Goal: Task Accomplishment & Management: Use online tool/utility

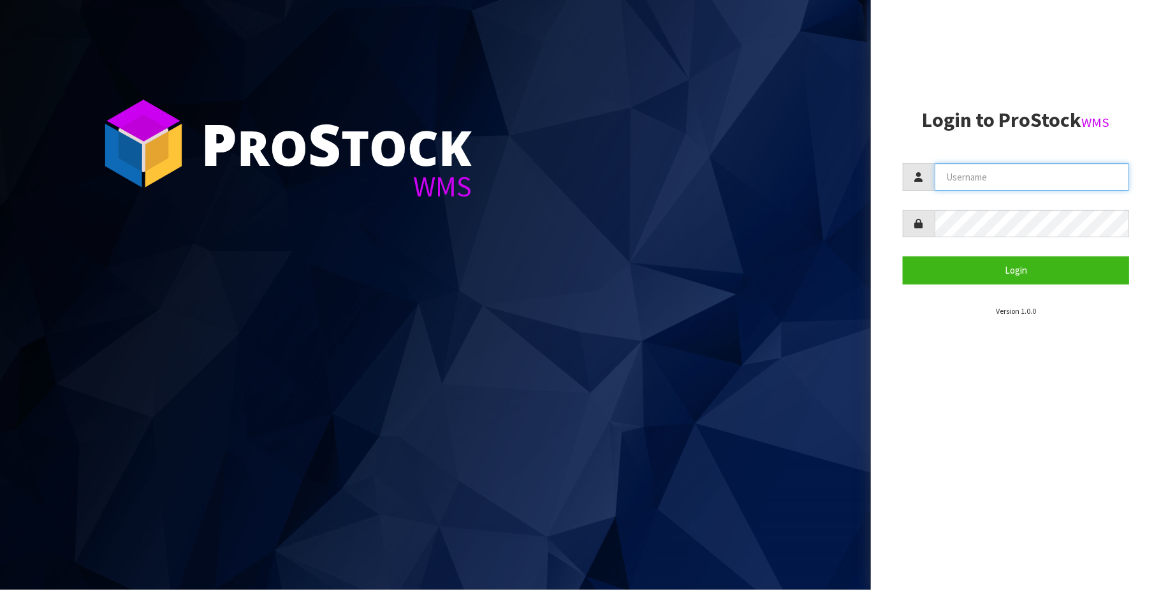
click at [990, 181] on input "text" at bounding box center [1031, 176] width 194 height 27
type input "[PERSON_NAME][EMAIL_ADDRESS][DOMAIN_NAME]"
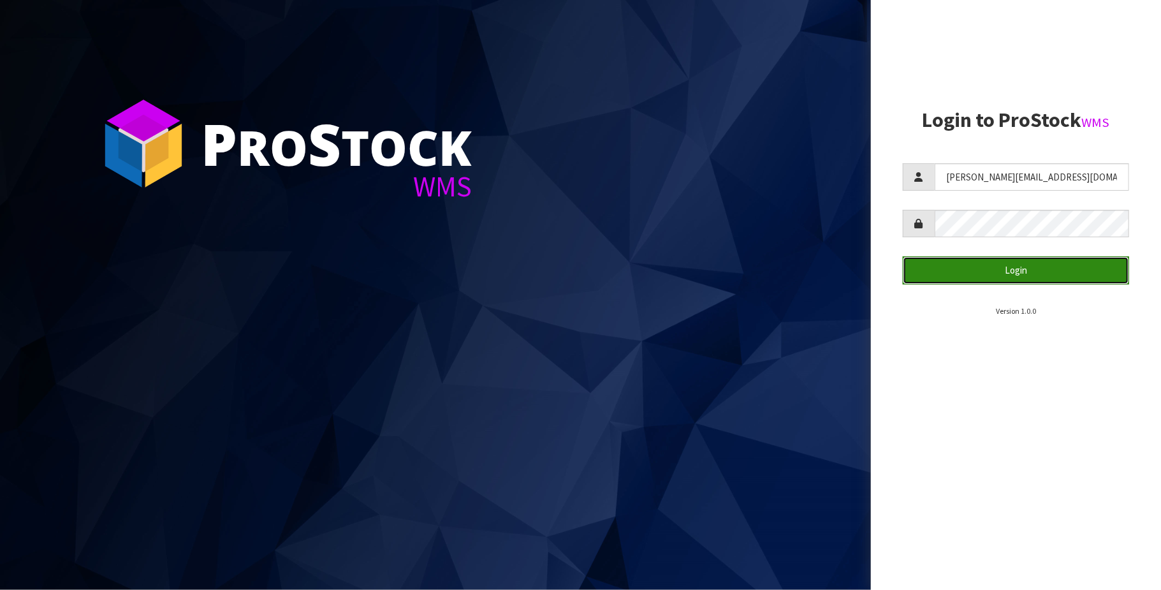
click at [1019, 268] on button "Login" at bounding box center [1016, 269] width 226 height 27
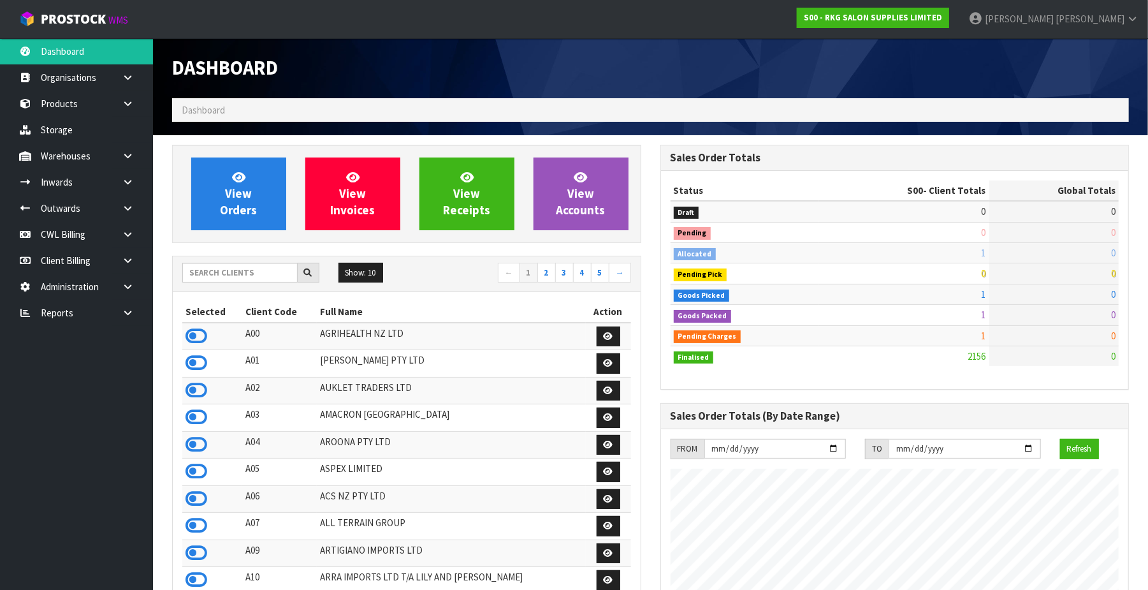
scroll to position [970, 488]
click at [75, 233] on link "CWL Billing" at bounding box center [76, 234] width 153 height 26
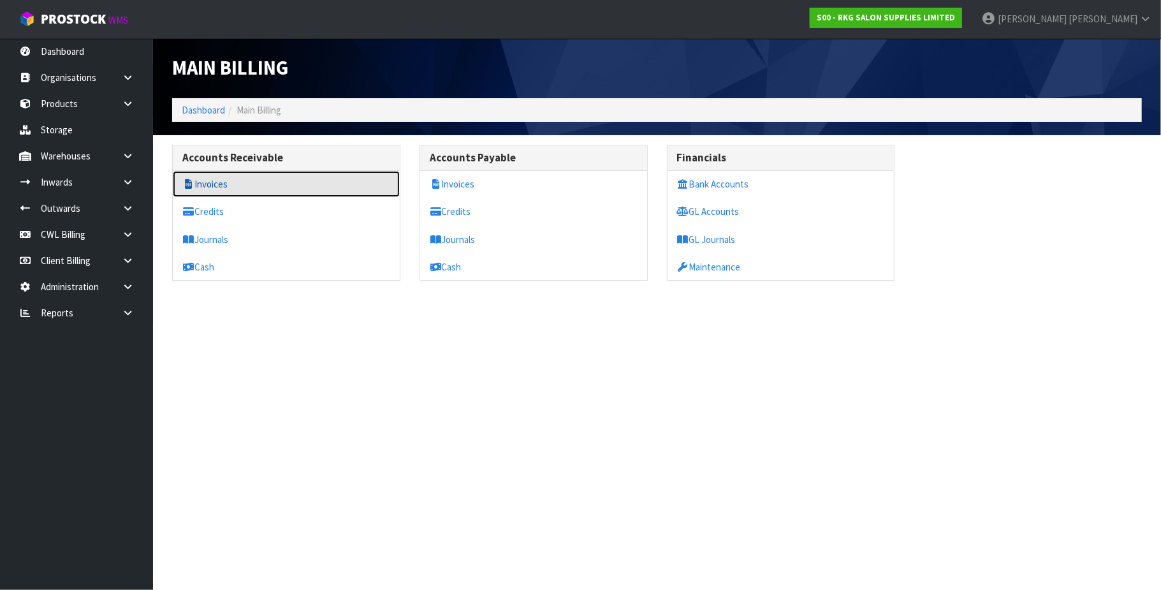
click at [232, 184] on link "Invoices" at bounding box center [286, 184] width 227 height 26
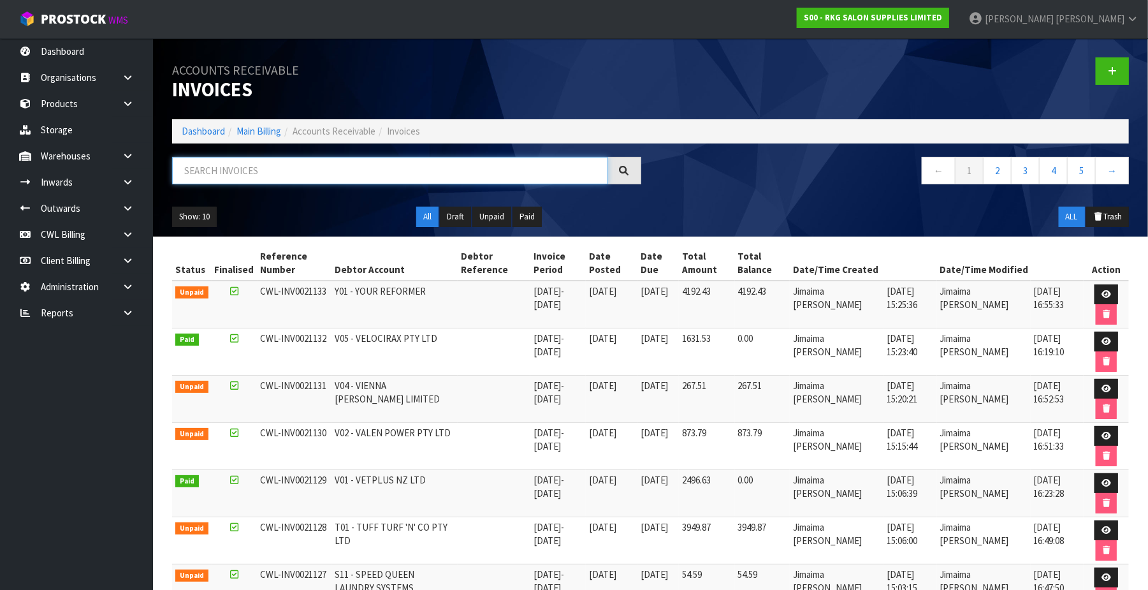
click at [235, 174] on input "text" at bounding box center [390, 170] width 436 height 27
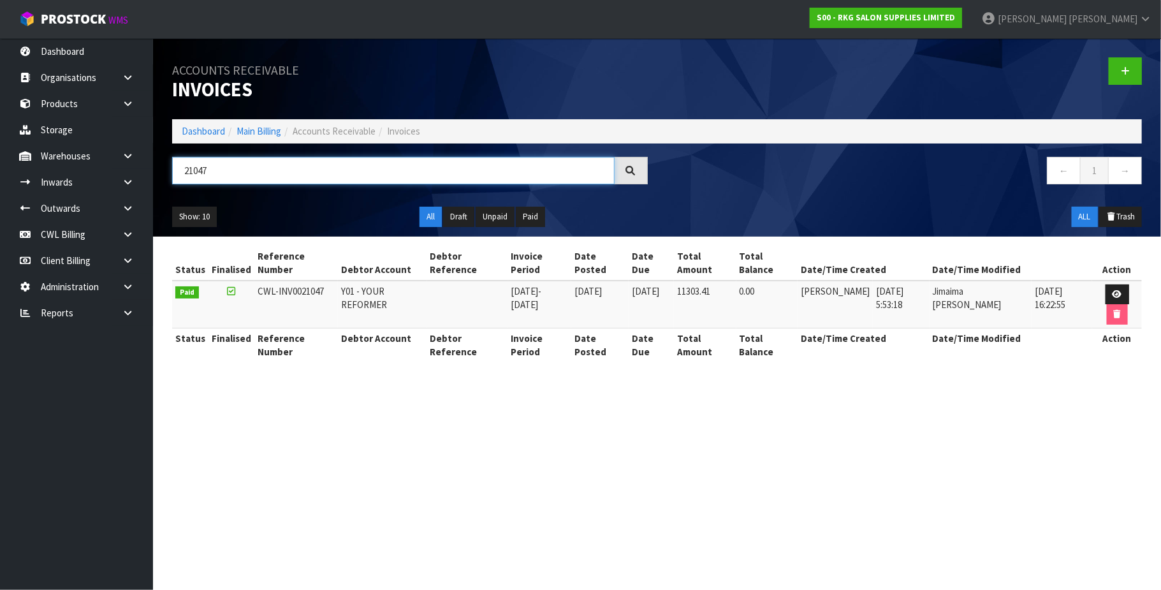
type input "21047"
click at [60, 238] on link "CWL Billing" at bounding box center [76, 234] width 153 height 26
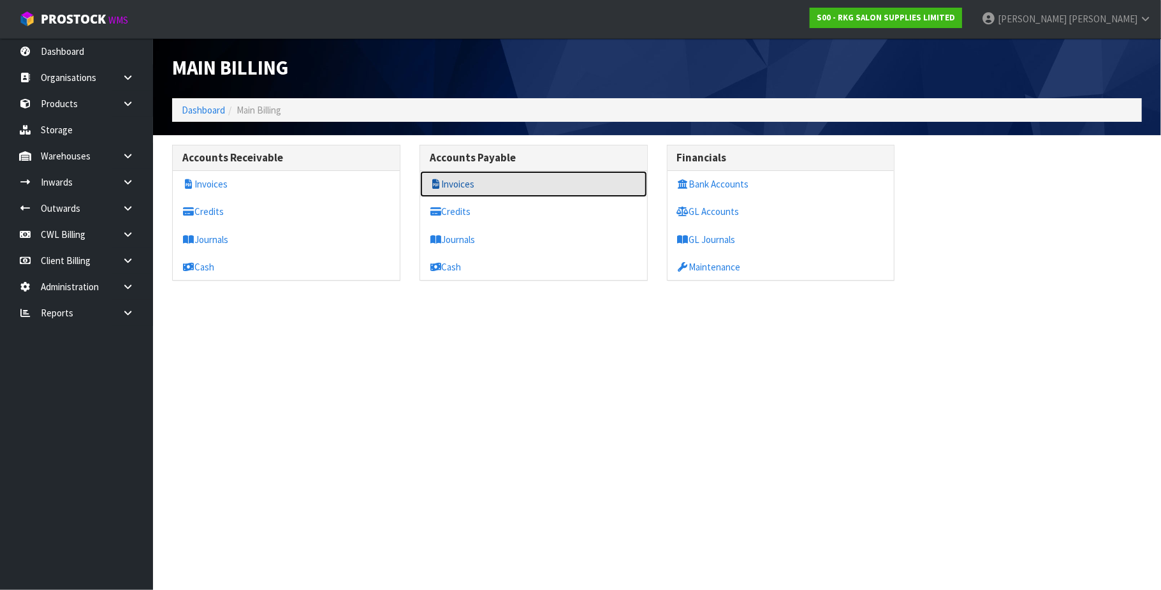
click at [453, 182] on link "Invoices" at bounding box center [533, 184] width 227 height 26
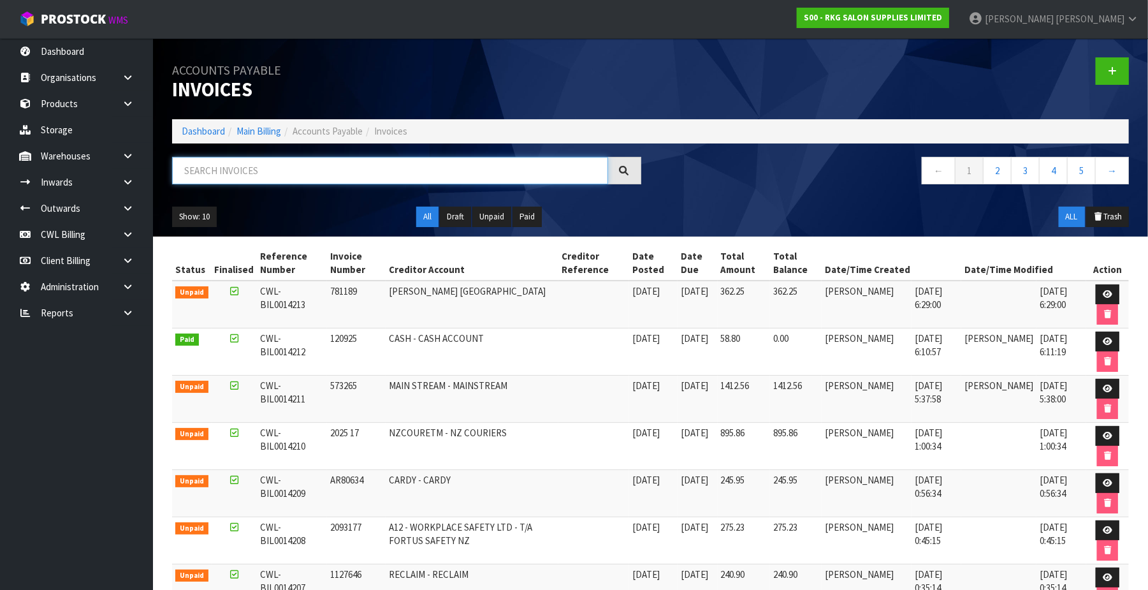
click at [240, 171] on input "text" at bounding box center [390, 170] width 436 height 27
paste input "BIL0013997"
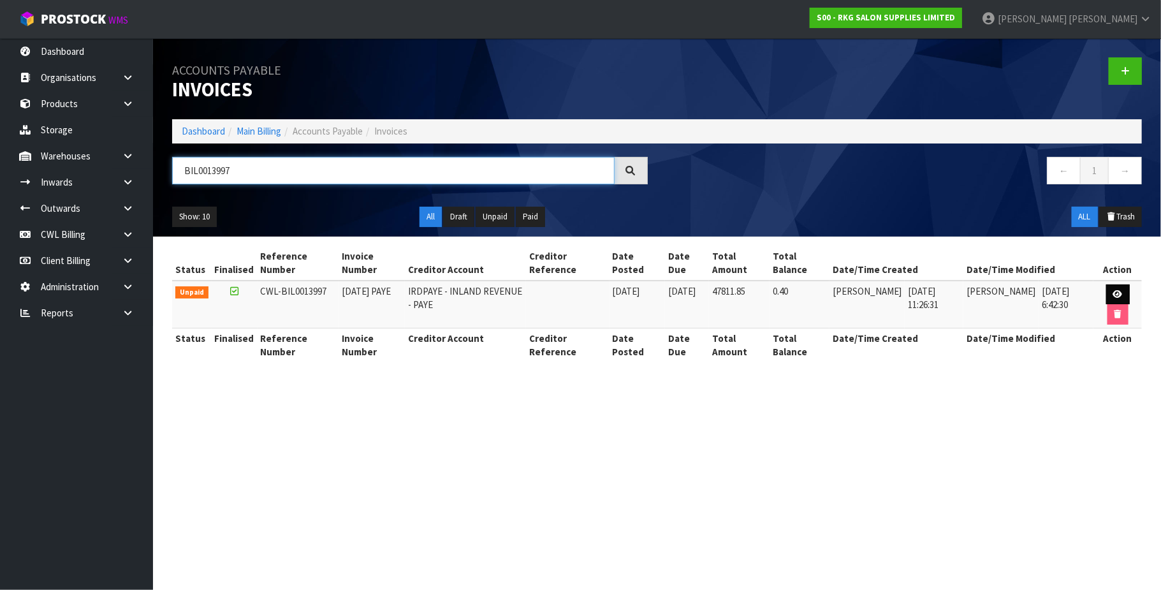
type input "BIL0013997"
click at [1115, 296] on icon at bounding box center [1118, 294] width 10 height 8
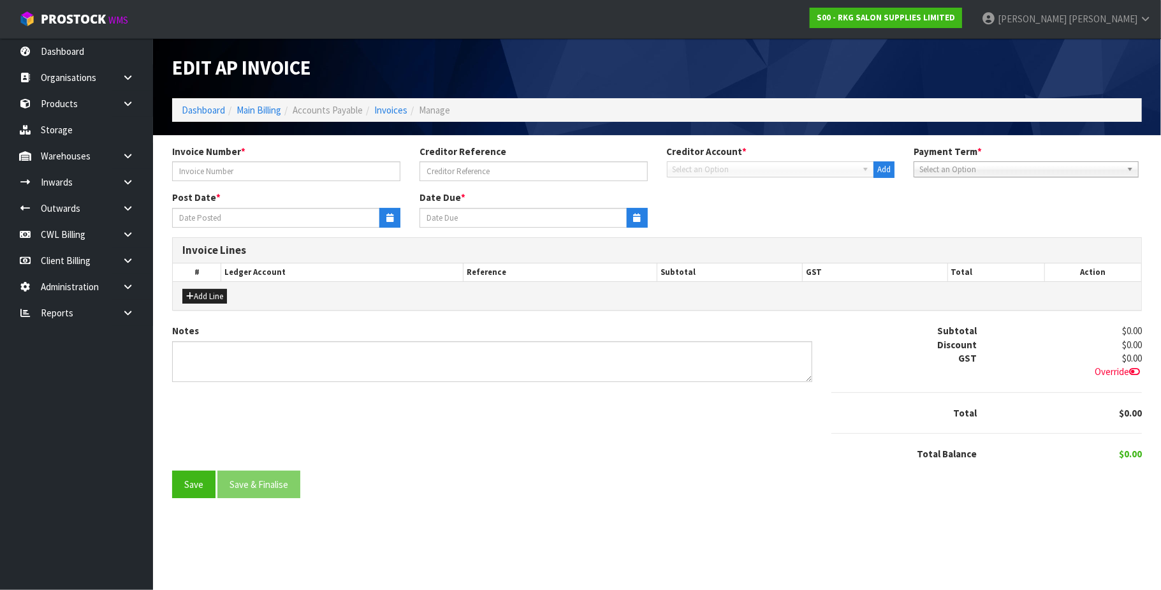
type input "[DATE] PAYE"
type input "[DATE]"
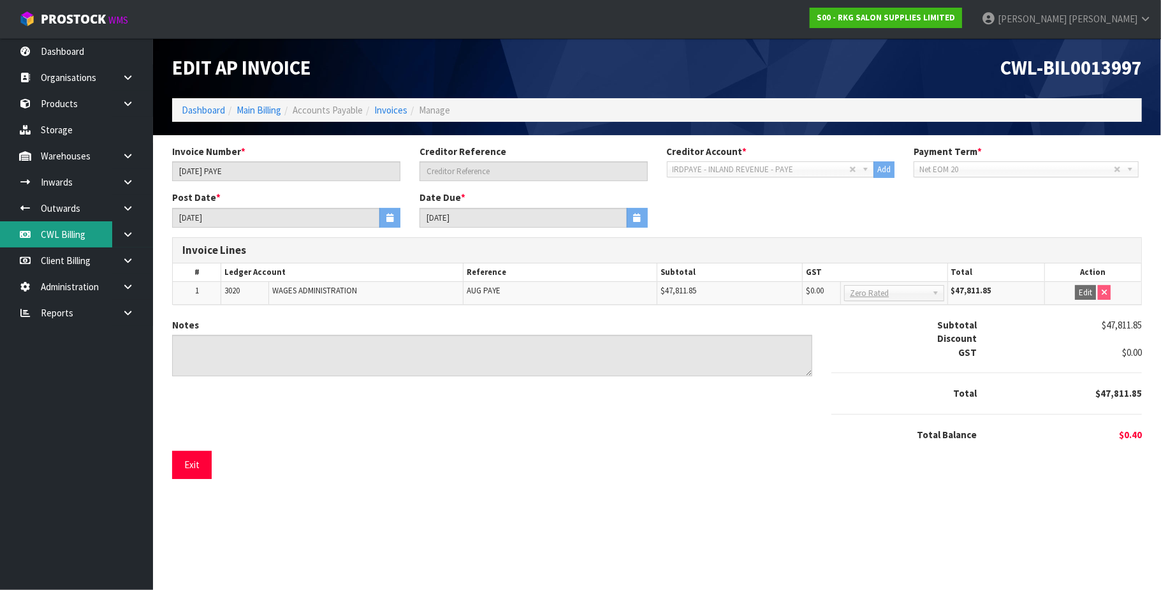
click at [76, 231] on link "CWL Billing" at bounding box center [76, 234] width 153 height 26
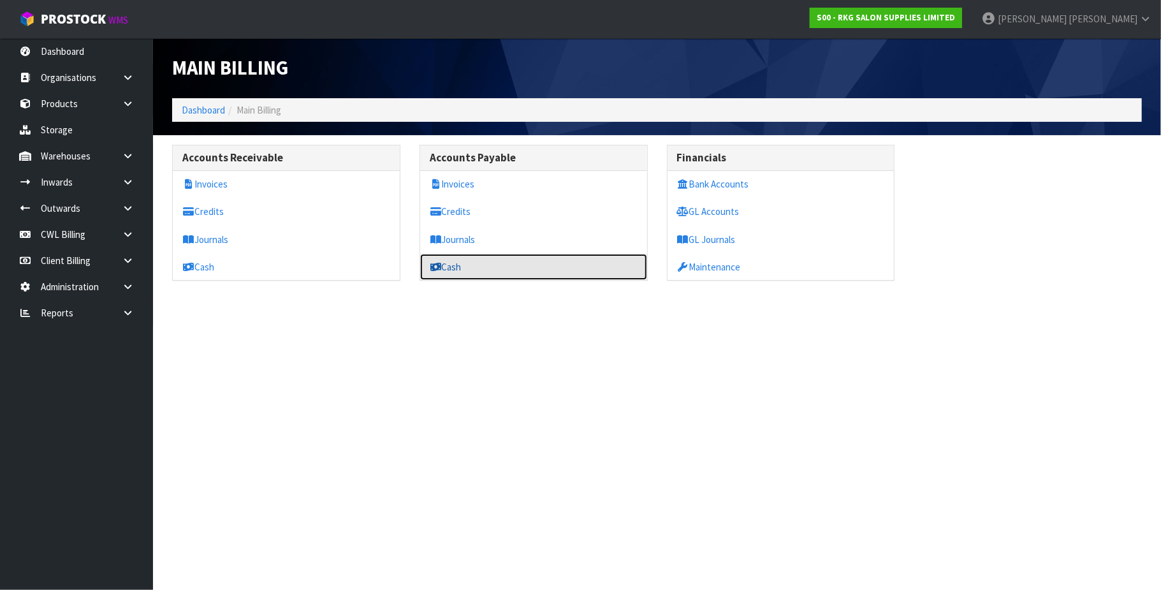
click at [469, 273] on link "Cash" at bounding box center [533, 267] width 227 height 26
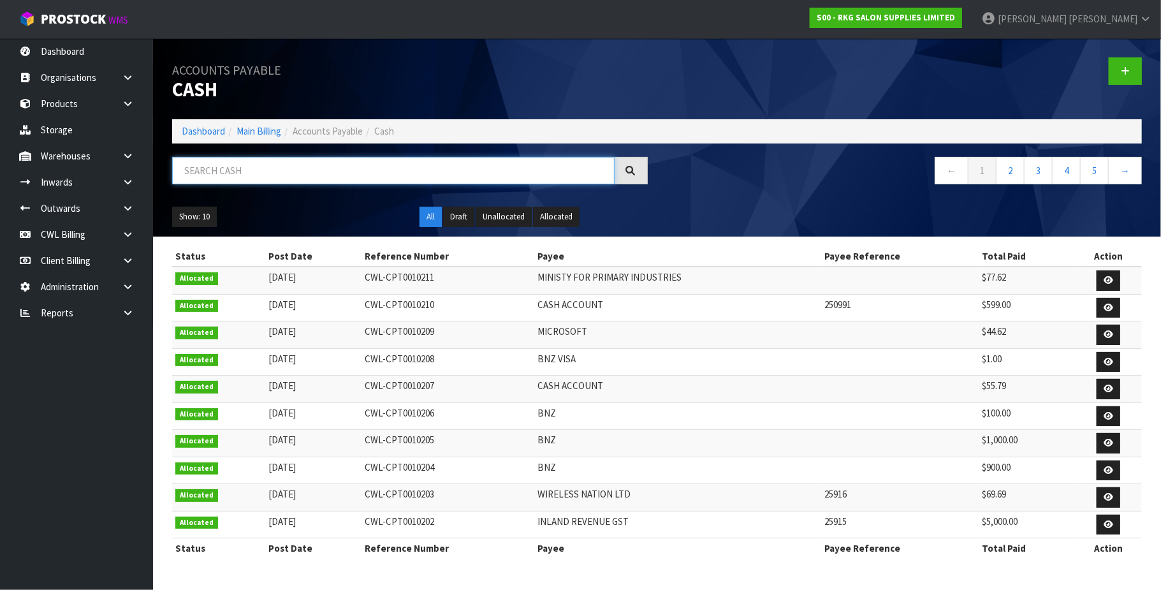
click at [324, 164] on input "text" at bounding box center [393, 170] width 442 height 27
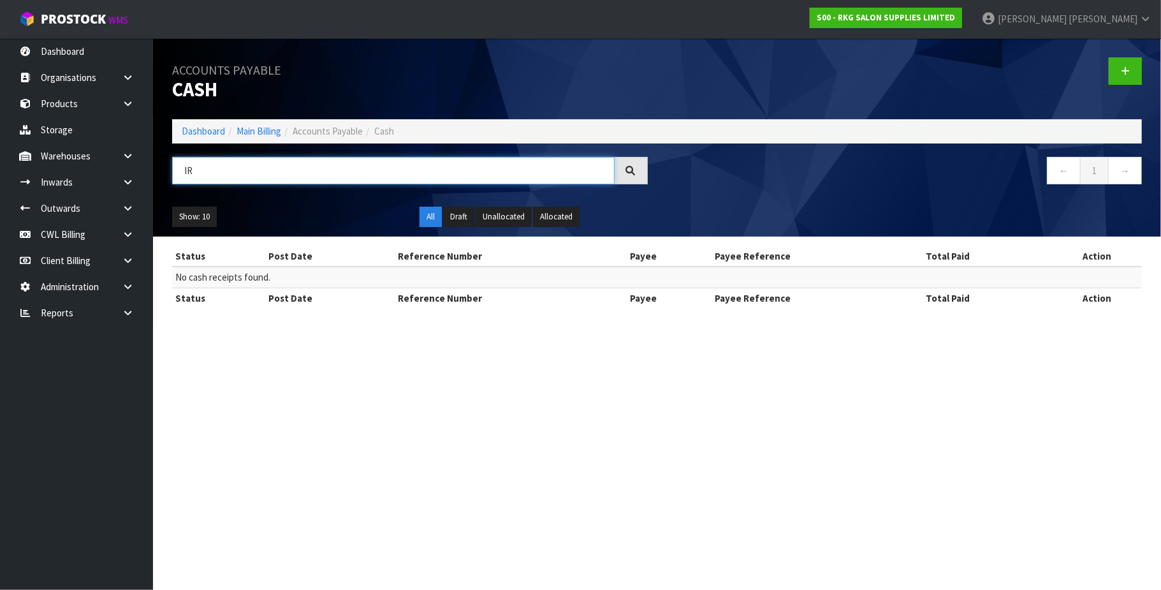
type input "I"
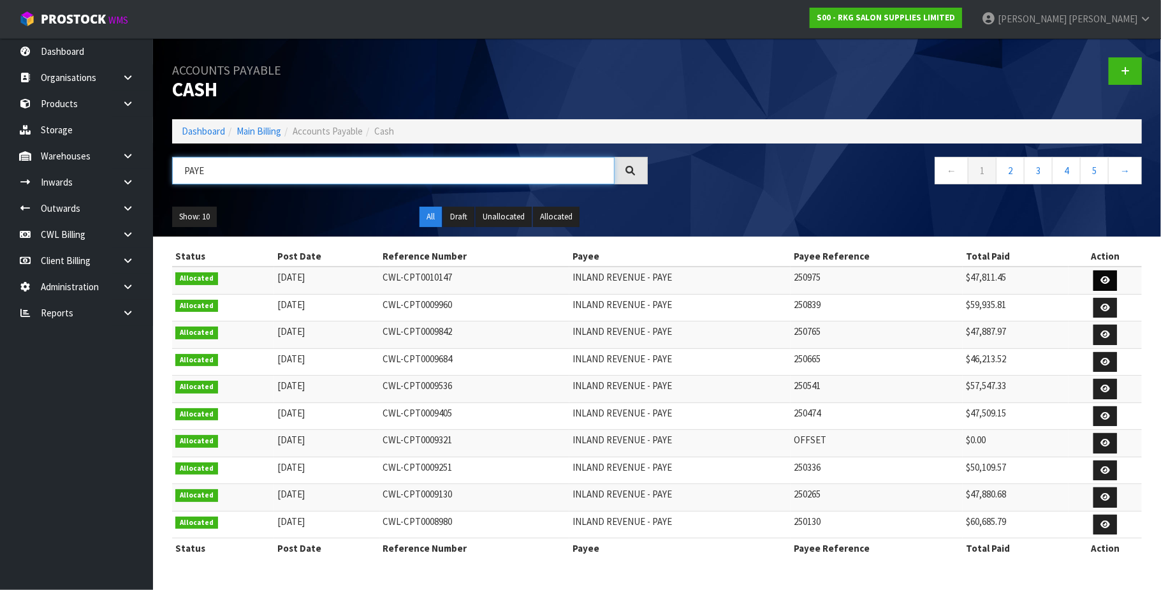
type input "PAYE"
click at [1106, 281] on icon at bounding box center [1105, 280] width 10 height 8
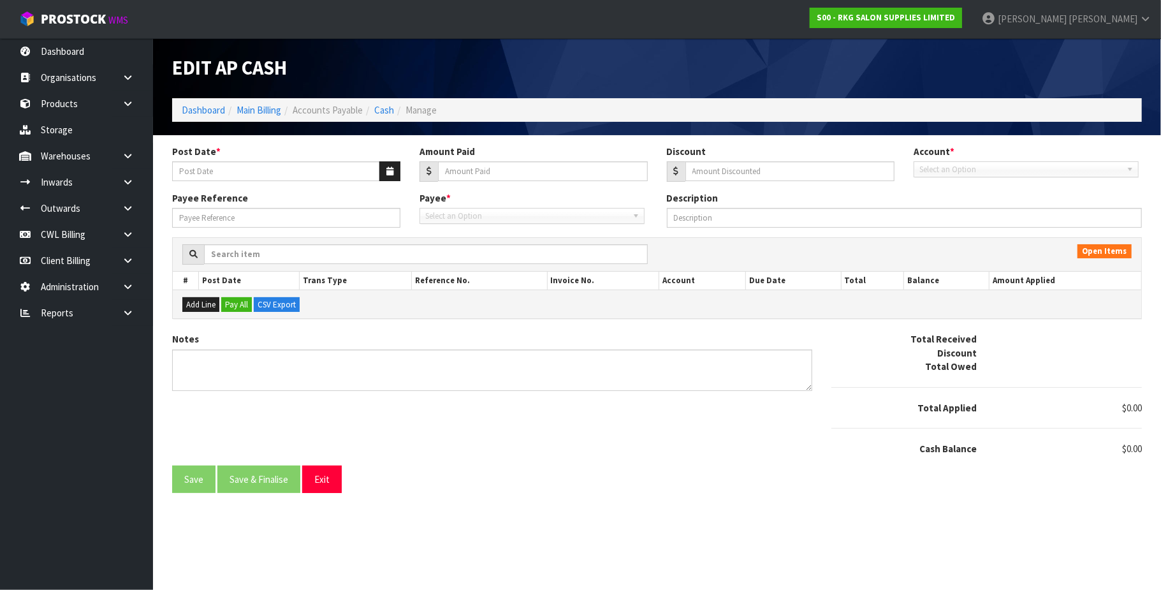
type input "[DATE]"
type input "47811.45"
type input "0"
type input "250975"
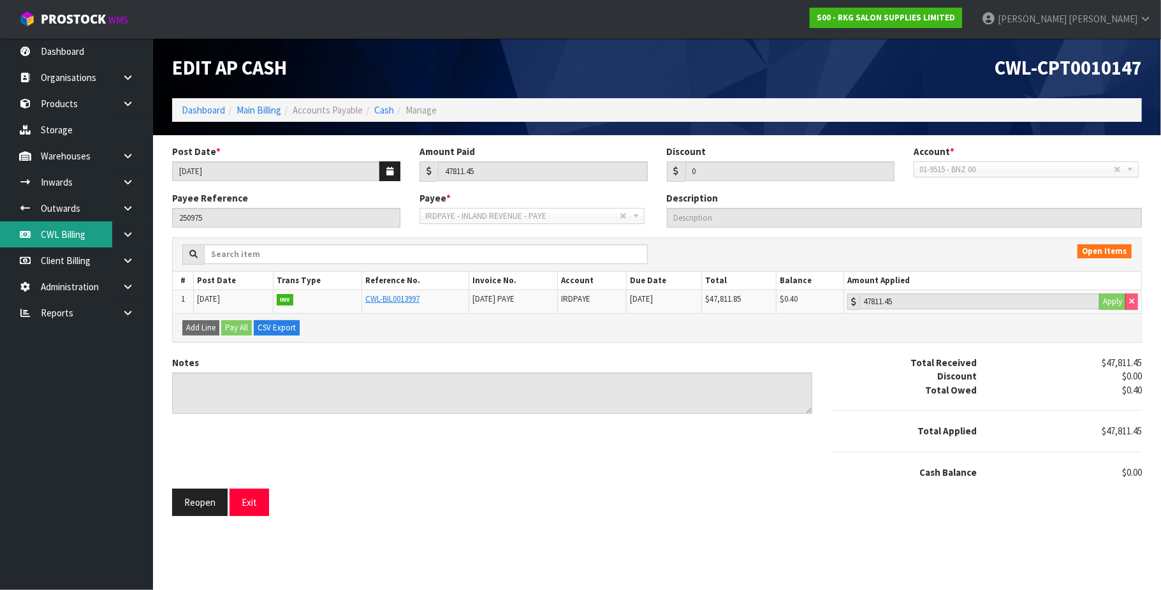
click at [57, 238] on link "CWL Billing" at bounding box center [76, 234] width 153 height 26
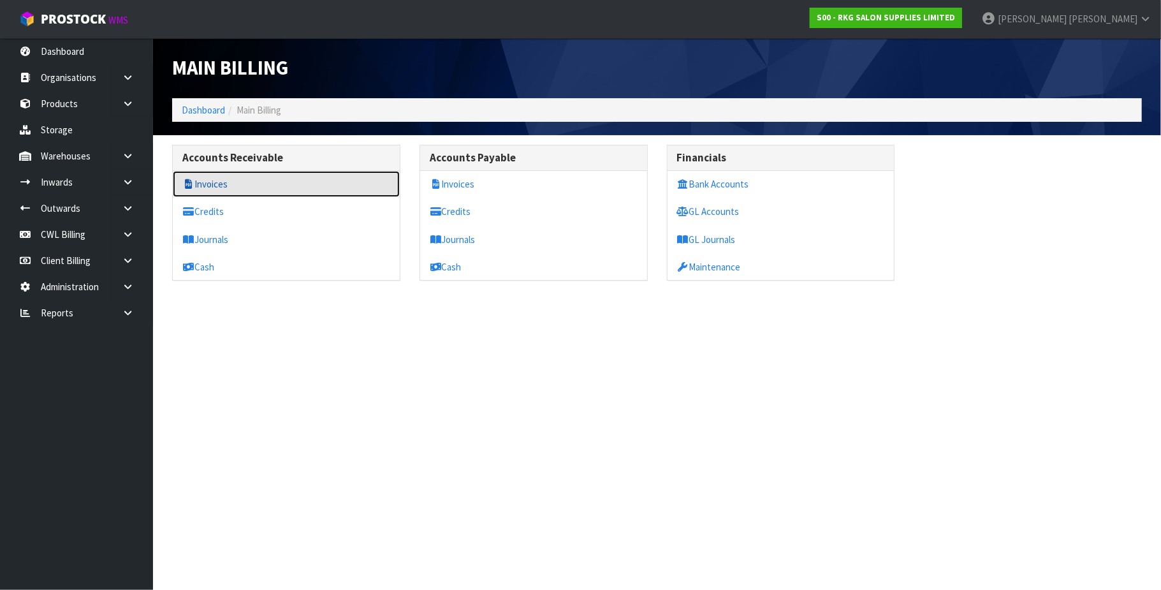
click at [238, 184] on link "Invoices" at bounding box center [286, 184] width 227 height 26
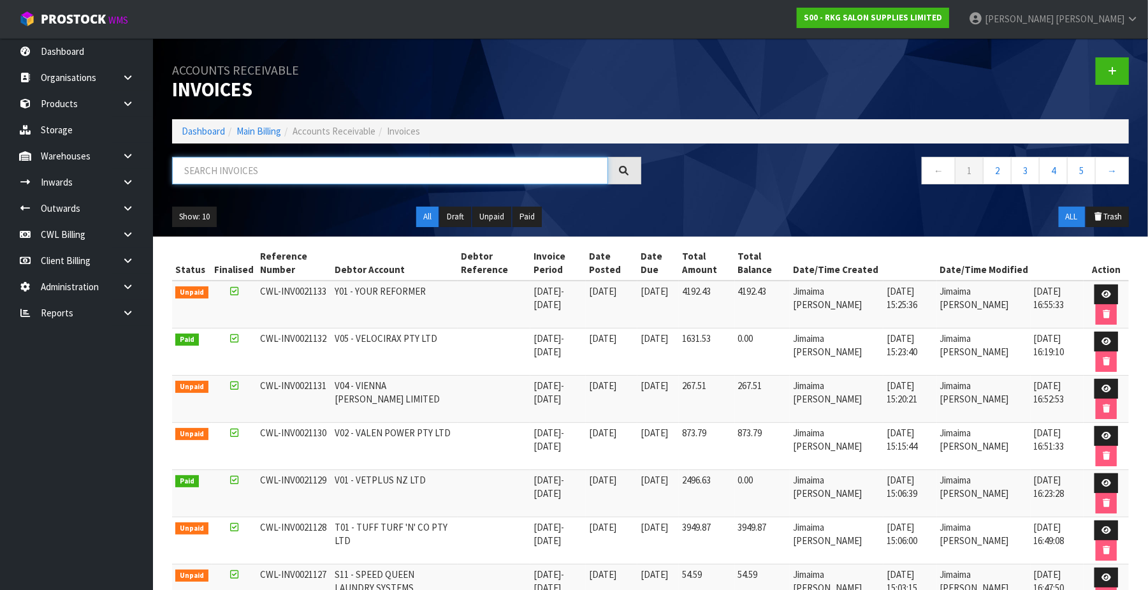
click at [238, 174] on input "text" at bounding box center [390, 170] width 436 height 27
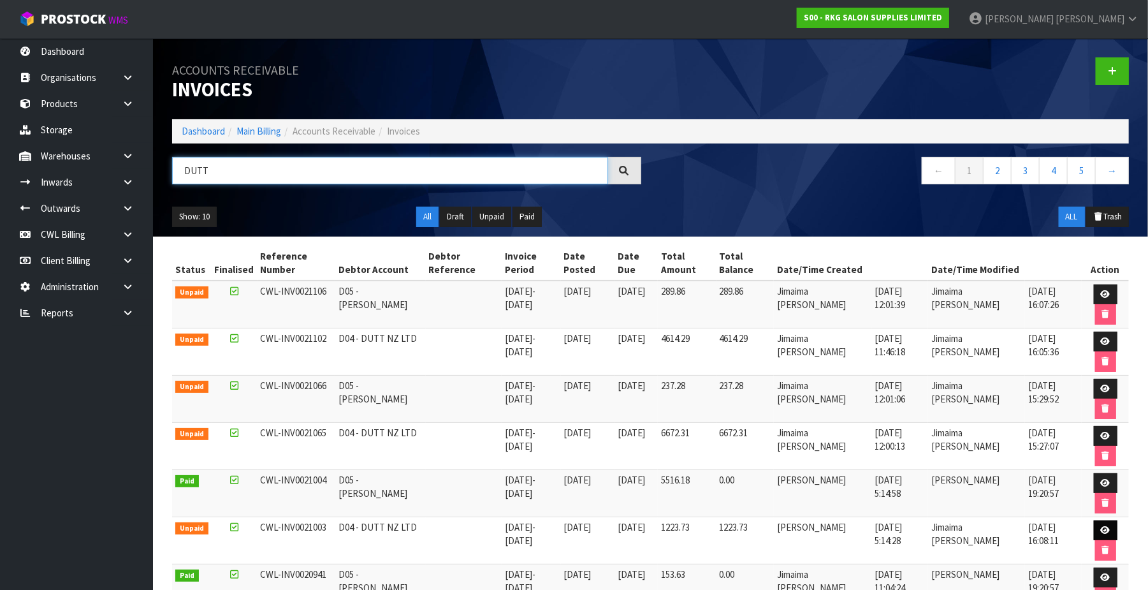
type input "DUTT"
click at [1104, 534] on icon at bounding box center [1106, 530] width 10 height 8
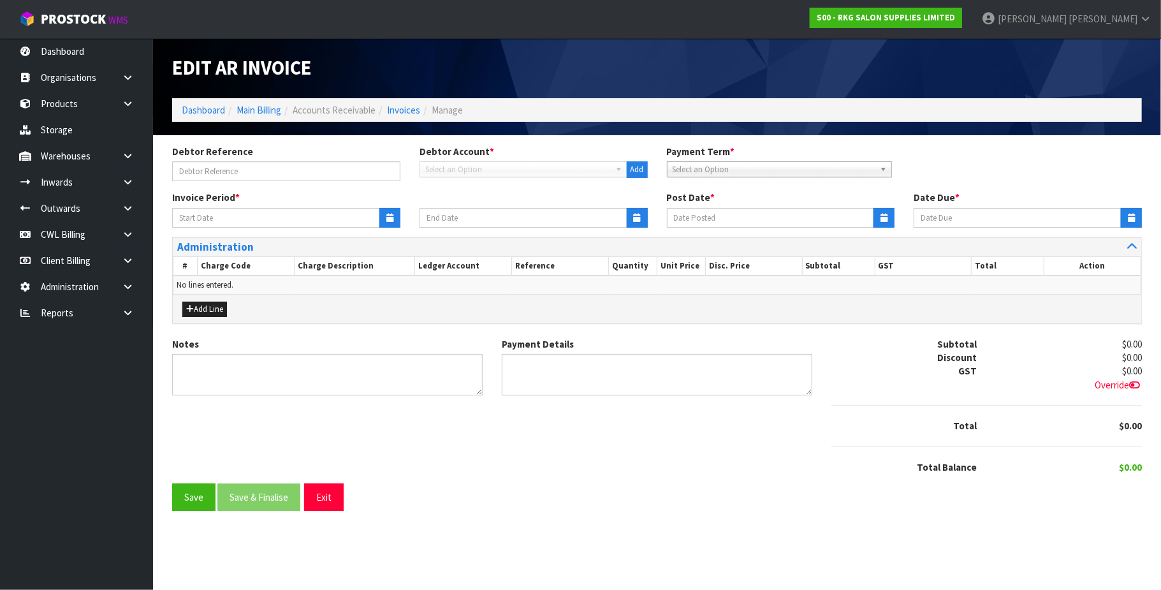
type input "[DATE]"
type textarea "Please contact us [DATE] should there be any discrepancies."
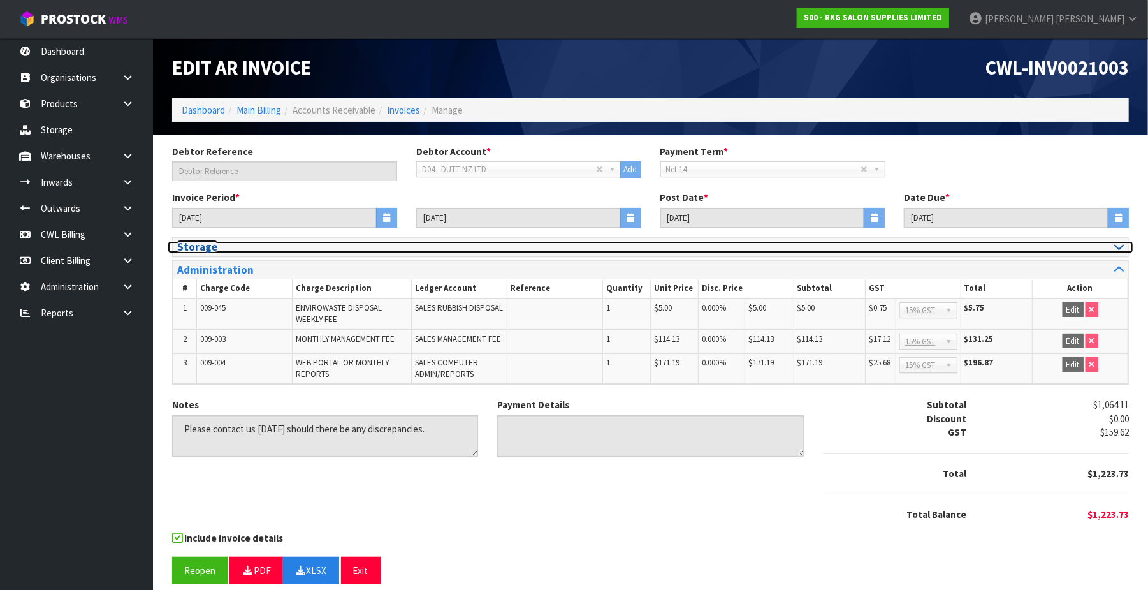
click at [1120, 245] on icon at bounding box center [1119, 246] width 10 height 11
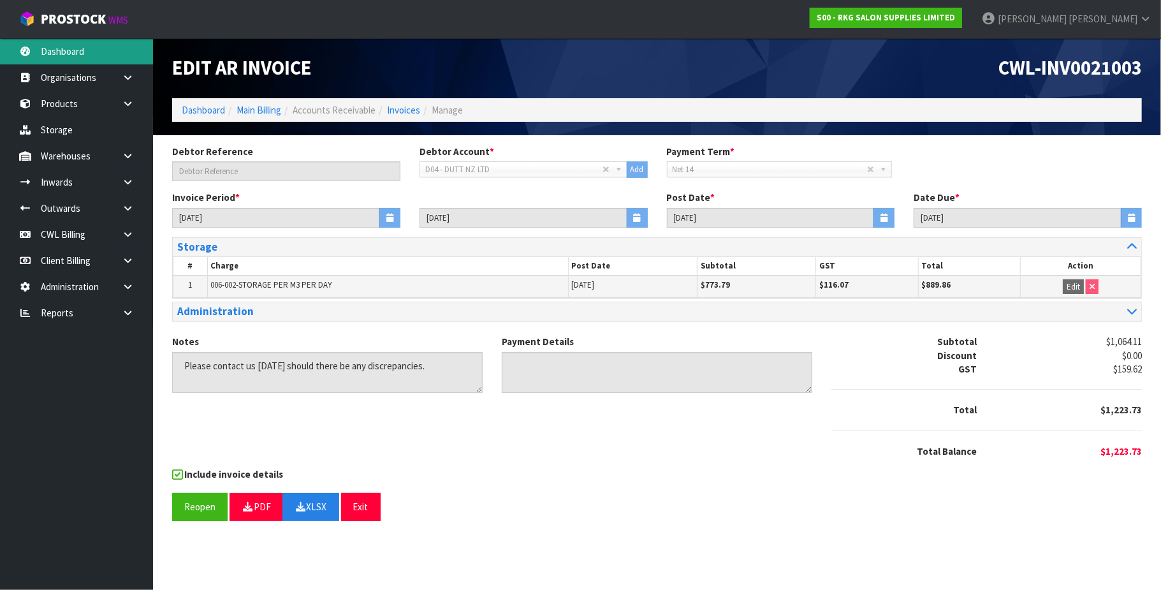
click at [65, 51] on link "Dashboard" at bounding box center [76, 51] width 153 height 26
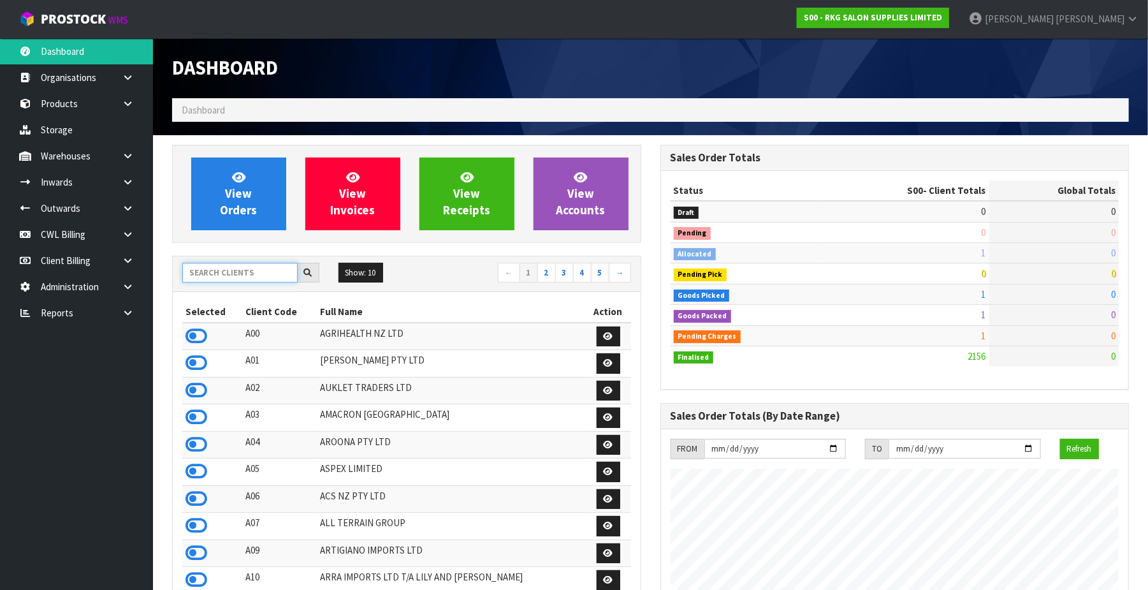
scroll to position [970, 488]
click at [225, 268] on input "text" at bounding box center [239, 273] width 115 height 20
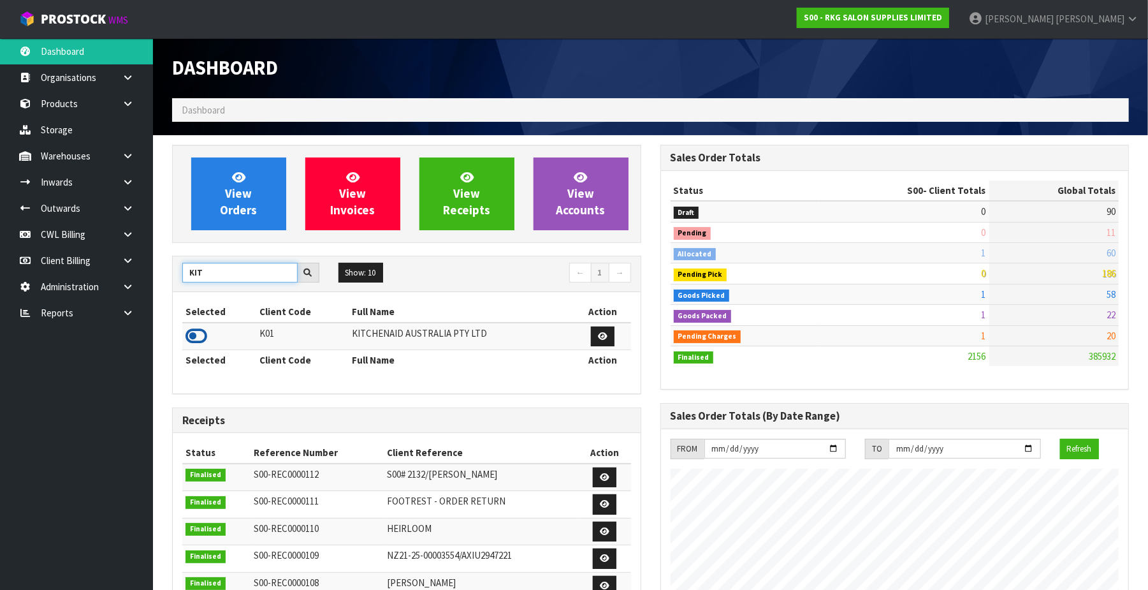
type input "KIT"
click at [194, 333] on icon at bounding box center [196, 335] width 22 height 19
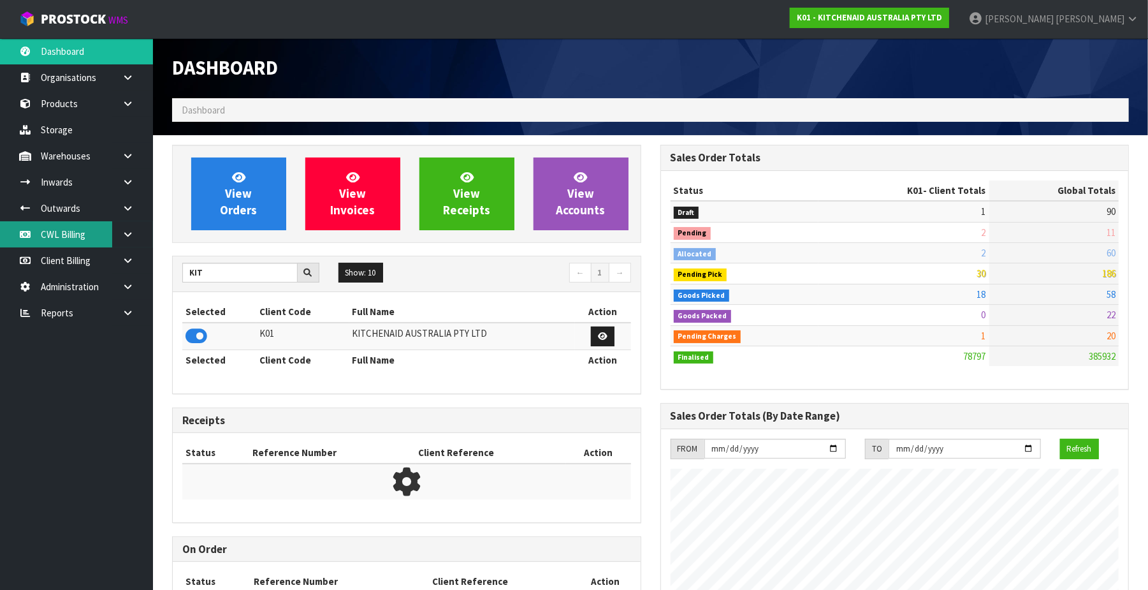
click at [67, 235] on link "CWL Billing" at bounding box center [76, 234] width 153 height 26
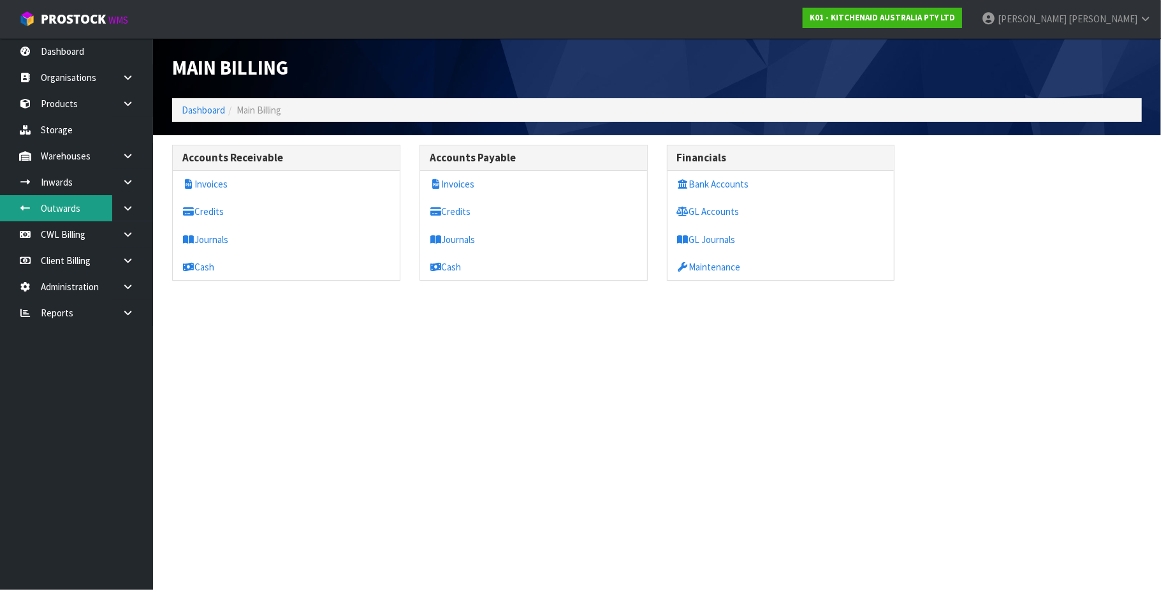
click at [59, 205] on link "Outwards" at bounding box center [76, 208] width 153 height 26
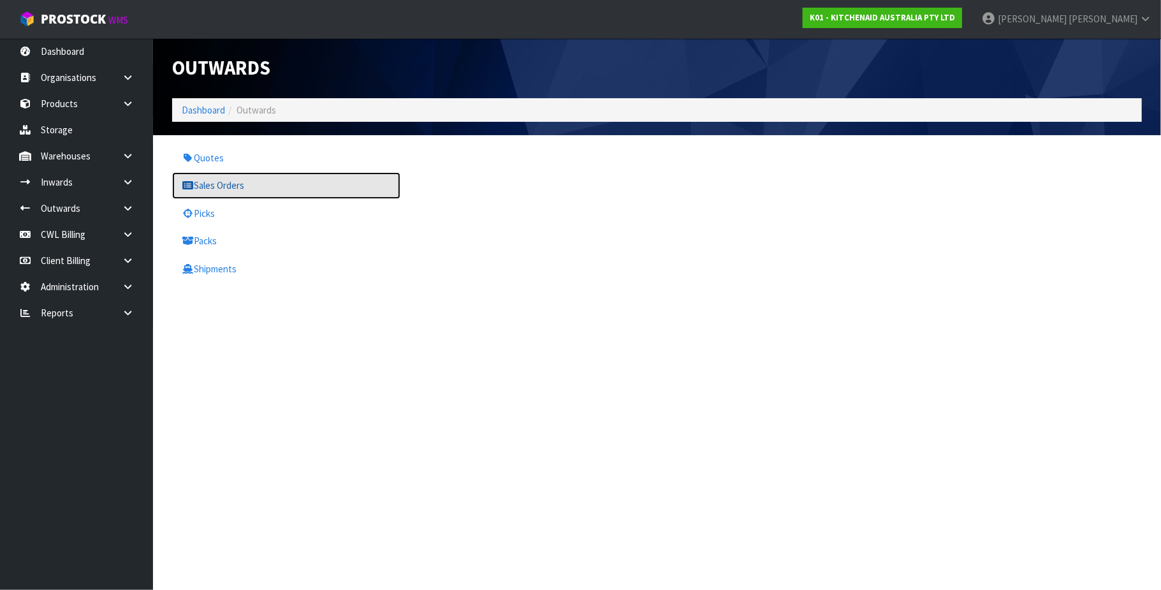
click at [228, 187] on link "Sales Orders" at bounding box center [286, 185] width 228 height 26
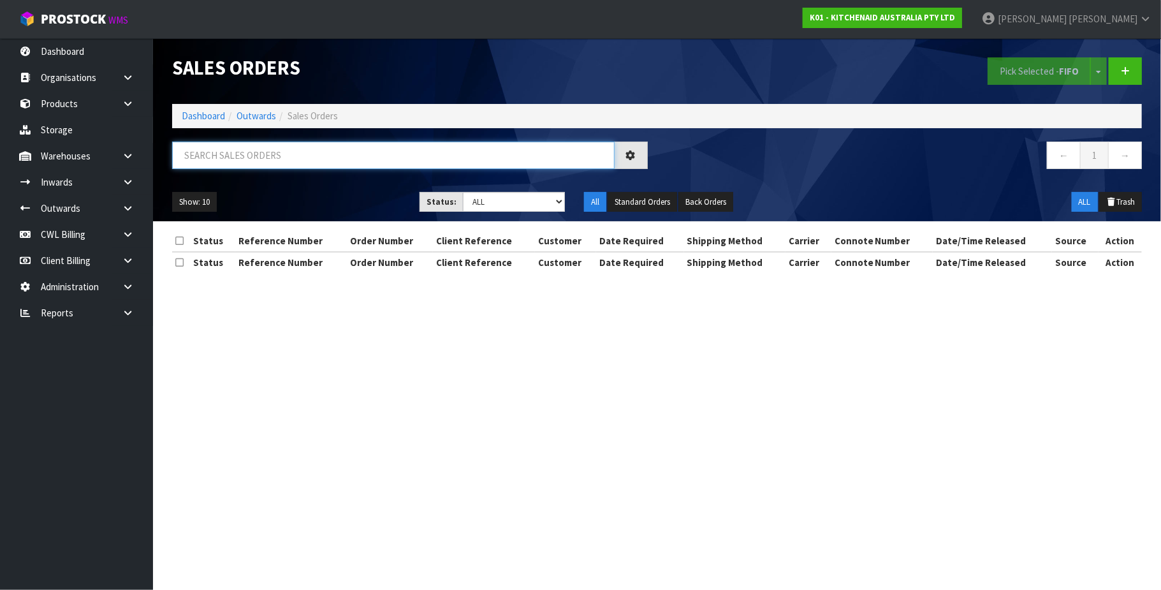
click at [205, 151] on input "text" at bounding box center [393, 154] width 442 height 27
paste input "00894210392608035769"
type input "00894210392608035769"
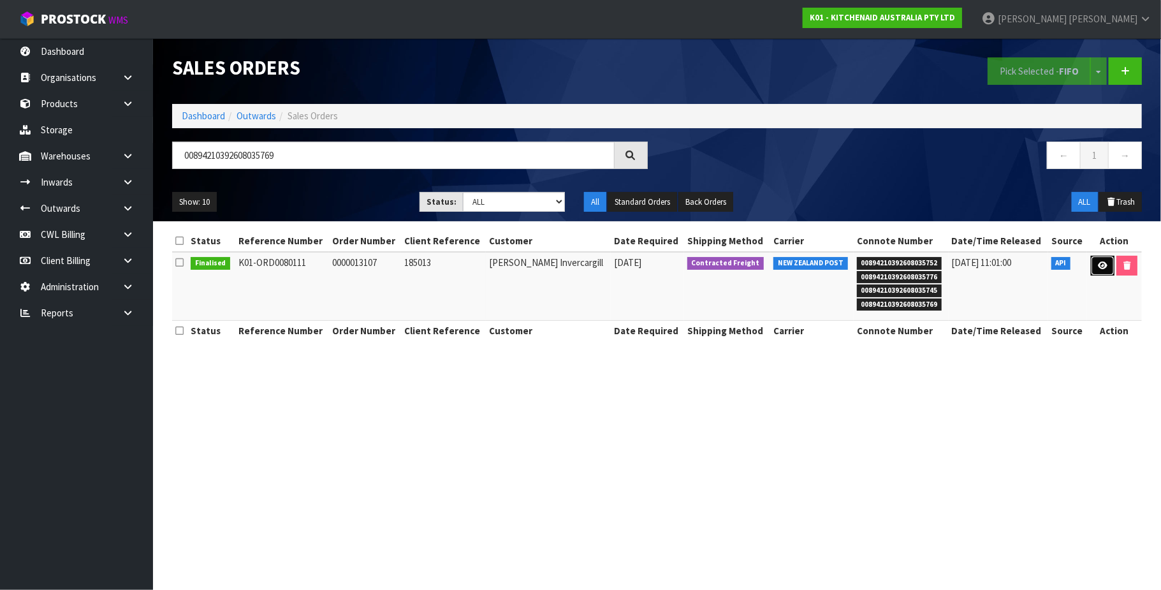
click at [1101, 266] on icon at bounding box center [1103, 265] width 10 height 8
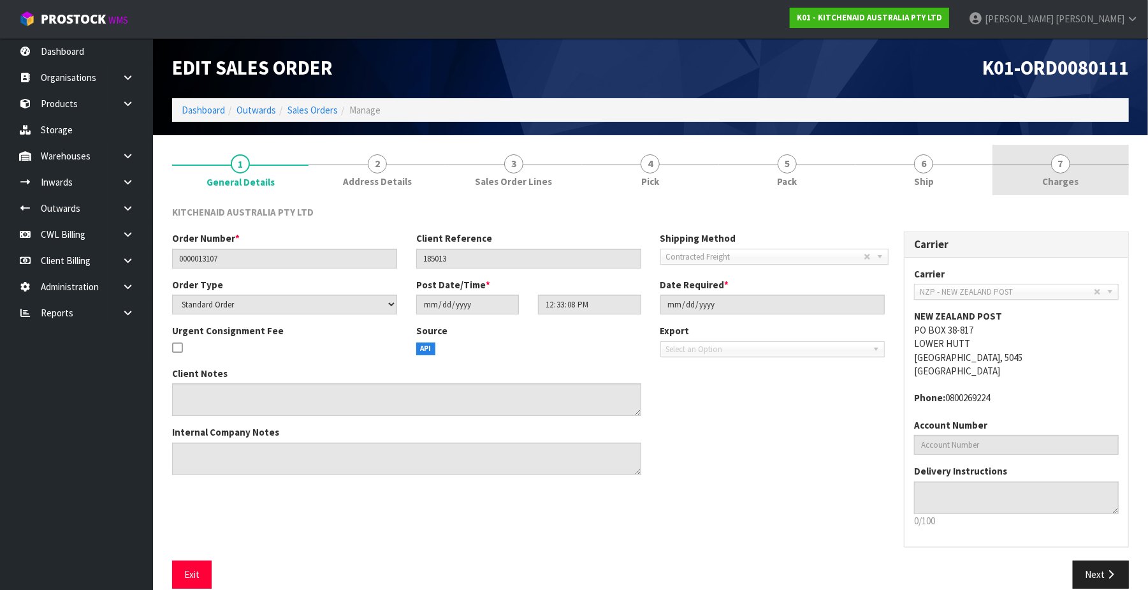
click at [1061, 164] on span "7" at bounding box center [1060, 163] width 19 height 19
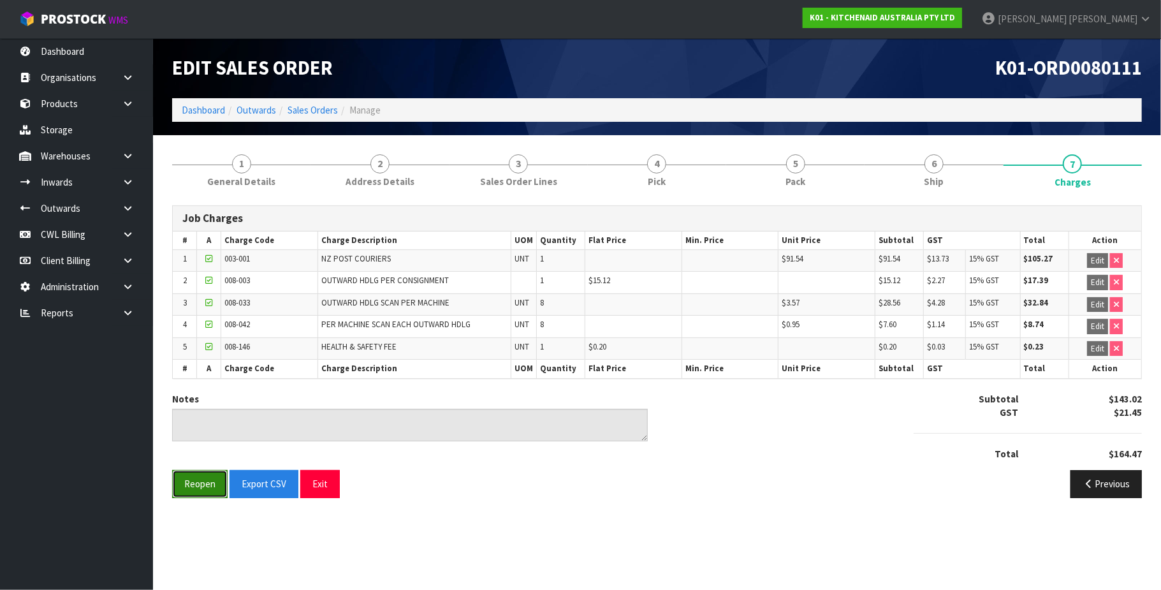
click at [203, 488] on button "Reopen" at bounding box center [199, 483] width 55 height 27
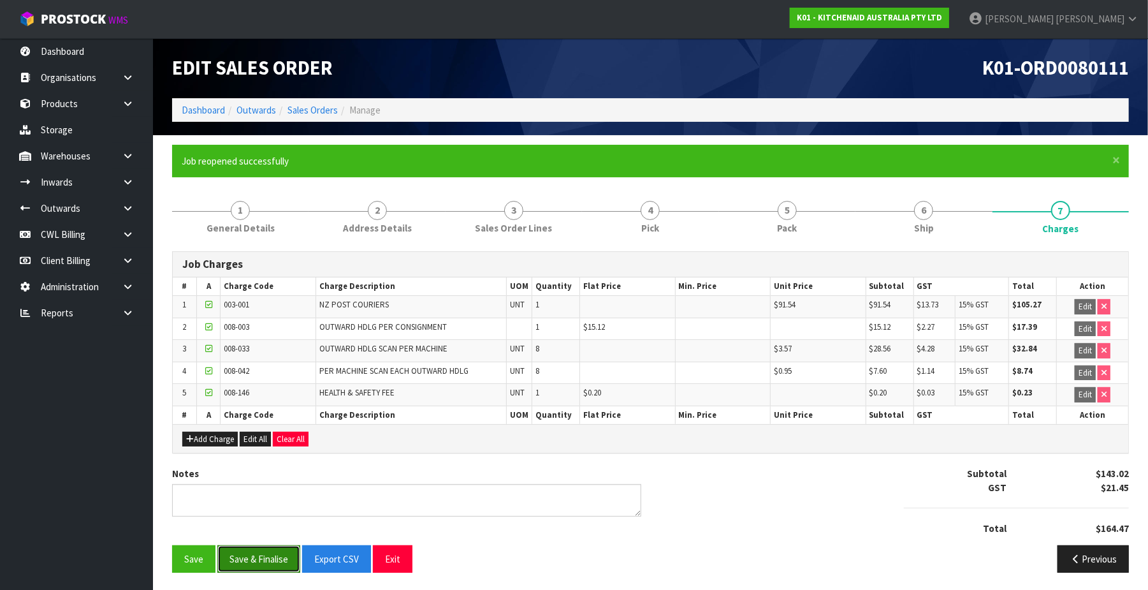
click at [279, 558] on button "Save & Finalise" at bounding box center [258, 558] width 83 height 27
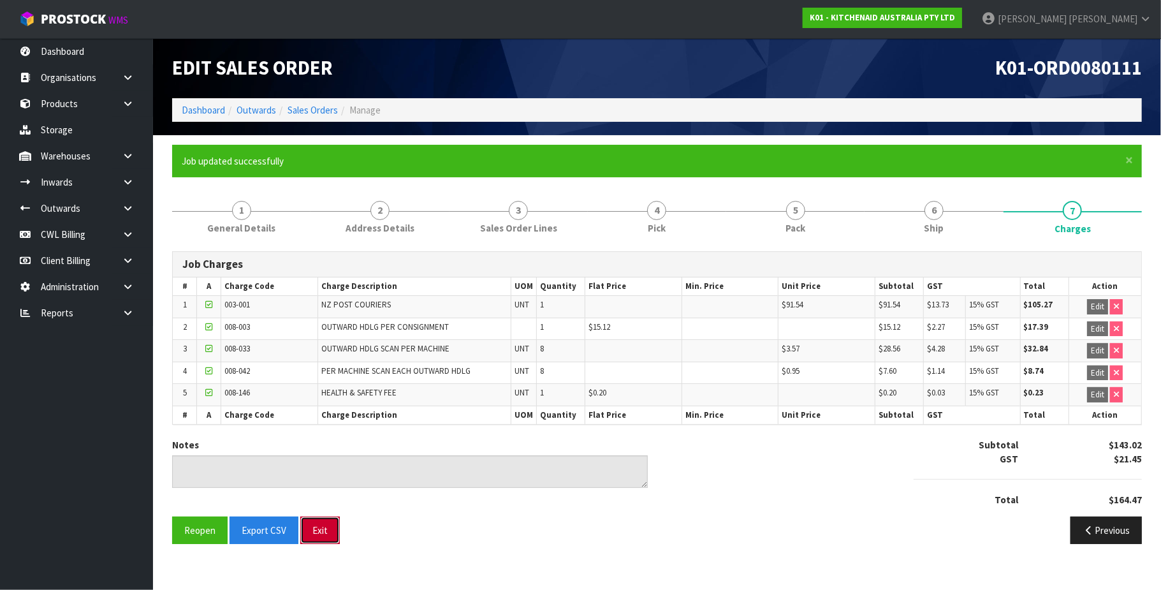
click at [328, 538] on button "Exit" at bounding box center [320, 529] width 40 height 27
